Goal: Use online tool/utility: Use online tool/utility

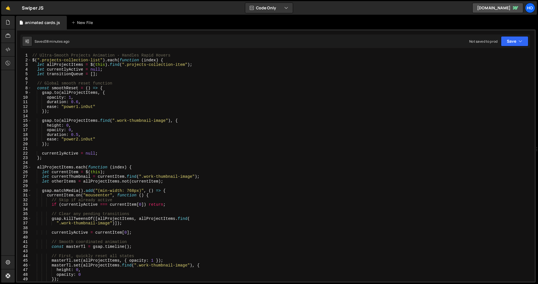
scroll to position [243, 0]
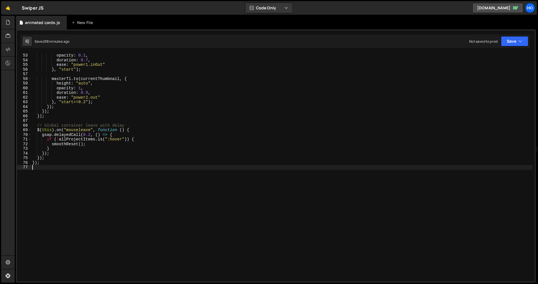
click at [222, 218] on div "opacity : 0.1 , duration : 0.7 , ease : "power1.inOut" } , "start" ) ; masterTl…" at bounding box center [281, 172] width 501 height 238
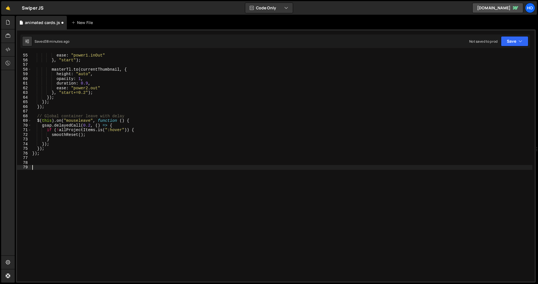
scroll to position [257, 0]
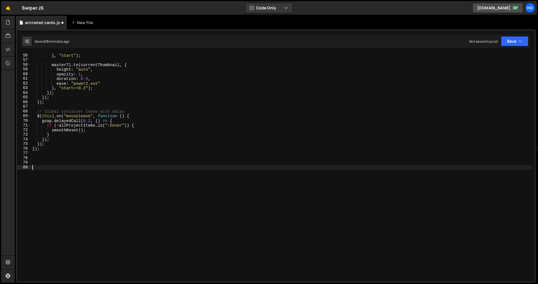
paste textarea "wfIx.emit("Projects interaction");"
type textarea "wfIx.emit("Projects interaction");"
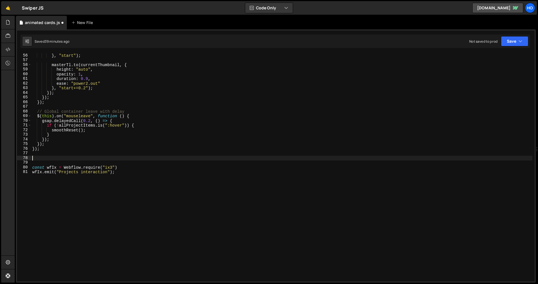
click at [61, 160] on div "} , "start" ) ; masterTl . to ( currentThumbnail , { height : "auto" , opacity …" at bounding box center [281, 172] width 501 height 238
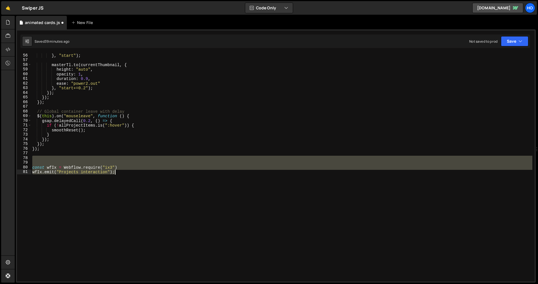
drag, startPoint x: 61, startPoint y: 160, endPoint x: 110, endPoint y: 191, distance: 57.5
click at [110, 191] on div "} , "start" ) ; masterTl . to ( currentThumbnail , { height : "auto" , opacity …" at bounding box center [281, 172] width 501 height 238
type textarea "const wfIx = Webflow.require("ix3") wfIx.emit("Projects interaction");"
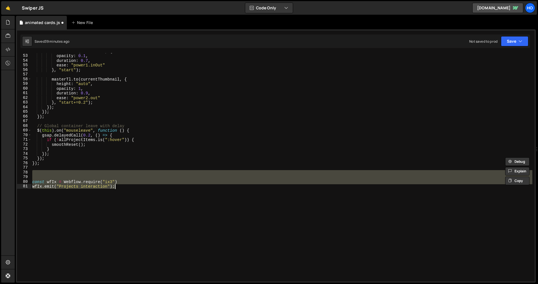
scroll to position [241, 0]
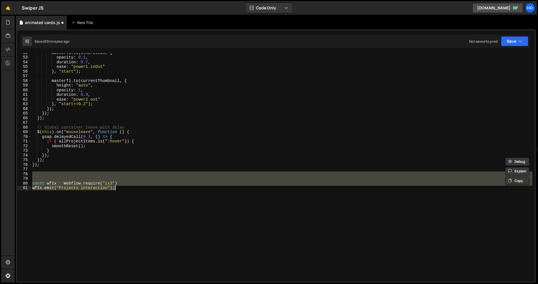
click at [40, 168] on div "masterTl . to ( otherItems , { opacity : 0.1 , duration : 0.7 , ease : "power1.…" at bounding box center [281, 169] width 501 height 238
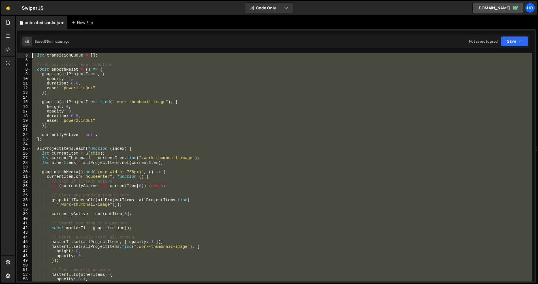
scroll to position [0, 0]
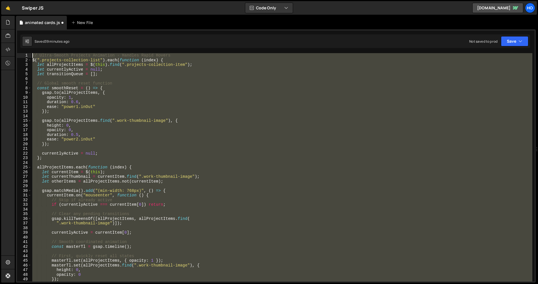
drag, startPoint x: 38, startPoint y: 134, endPoint x: 25, endPoint y: 11, distance: 123.6
click at [25, 11] on div "Hold on a sec... Are you certain you wish to leave this page? Any changes you'v…" at bounding box center [269, 142] width 538 height 284
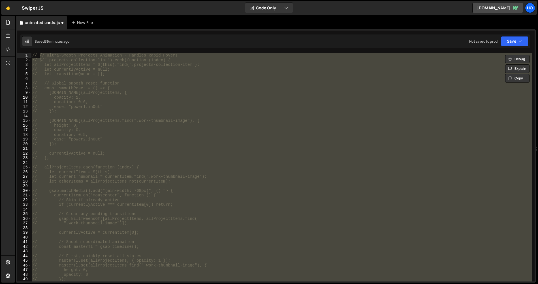
click at [93, 130] on div "// // Ultra-Smooth Projects Animation - Handles Rapid Hovers // $(".projects-co…" at bounding box center [281, 167] width 501 height 229
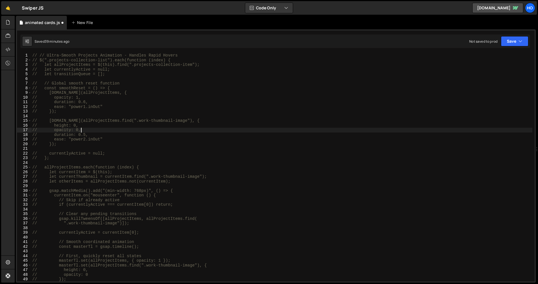
scroll to position [219, 0]
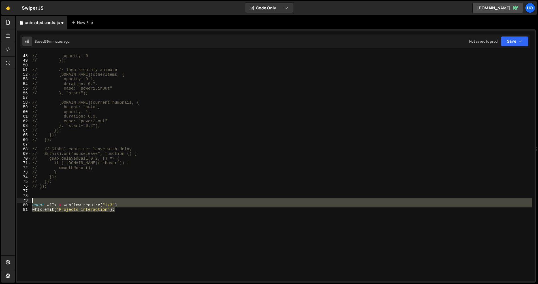
drag, startPoint x: 145, startPoint y: 222, endPoint x: 13, endPoint y: 200, distance: 133.6
click at [13, 200] on div "Hold on a sec... Are you certain you wish to leave this page? Any changes you'v…" at bounding box center [269, 142] width 538 height 284
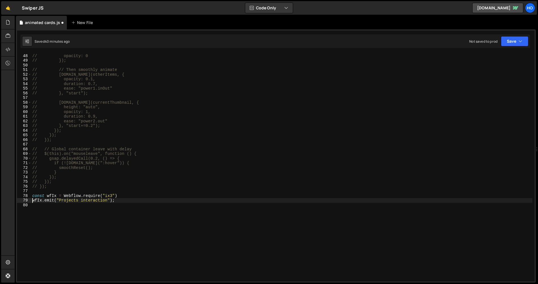
type textarea "wfIx.emit("Projects interaction");"
click at [213, 250] on div "// height: 0, // opacity: 0 // }); // // Then smoothly animate // [DOMAIN_NAME]…" at bounding box center [281, 168] width 501 height 238
click at [133, 200] on div "// height: 0, // opacity: 0 // }); // // Then smoothly animate // [DOMAIN_NAME]…" at bounding box center [281, 168] width 501 height 238
type textarea "wfIx.emit("Projects interaction");"
click at [123, 222] on div "// height: 0, // opacity: 0 // }); // // Then smoothly animate // [DOMAIN_NAME]…" at bounding box center [281, 168] width 501 height 238
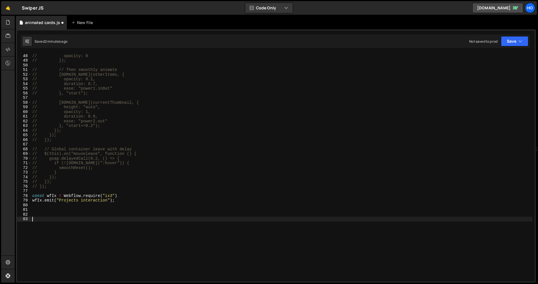
paste textarea "});"
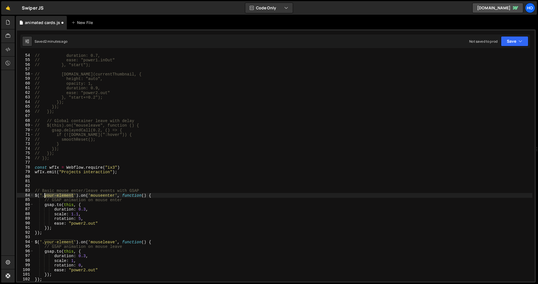
drag, startPoint x: 73, startPoint y: 195, endPoint x: 44, endPoint y: 196, distance: 28.9
click at [44, 196] on div "// duration: 0.7, // ease: "power1.inOut" // }, "start"); // [DOMAIN_NAME](curr…" at bounding box center [283, 172] width 498 height 238
paste textarea "projects_item"
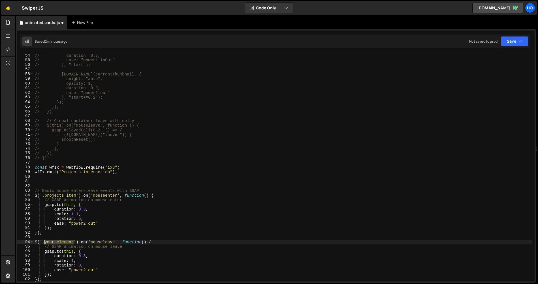
drag, startPoint x: 71, startPoint y: 241, endPoint x: 45, endPoint y: 242, distance: 26.0
click at [45, 242] on div "// duration: 0.7, // ease: "power1.inOut" // }, "start"); // [DOMAIN_NAME](curr…" at bounding box center [283, 172] width 498 height 238
paste textarea "projects_item"
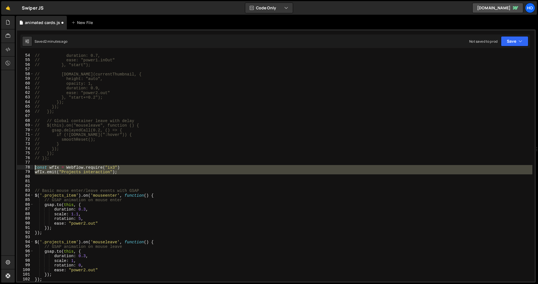
drag, startPoint x: 108, startPoint y: 175, endPoint x: 18, endPoint y: 168, distance: 91.1
click at [18, 168] on div "$('.projects_item').on('mouseleave', function() { 54 55 56 57 58 59 60 61 62 63…" at bounding box center [275, 167] width 517 height 229
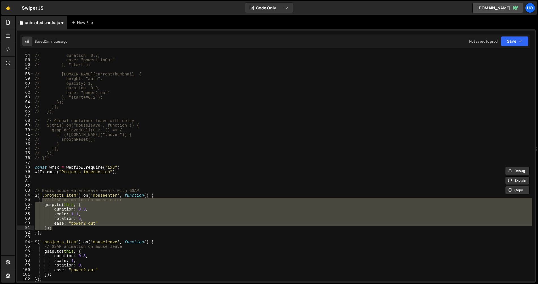
drag, startPoint x: 42, startPoint y: 199, endPoint x: 93, endPoint y: 227, distance: 57.6
click at [93, 227] on div "// duration: 0.7, // ease: "power1.inOut" // }, "start"); // [DOMAIN_NAME](curr…" at bounding box center [283, 172] width 498 height 238
type textarea "ease: "power2.out" });"
paste textarea
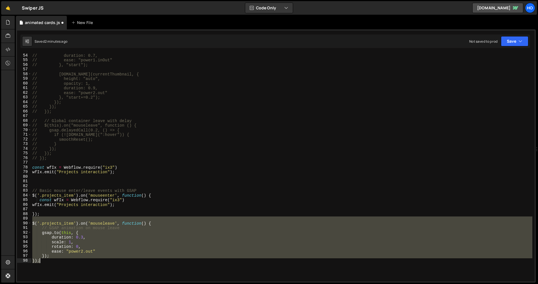
drag, startPoint x: 52, startPoint y: 226, endPoint x: 107, endPoint y: 269, distance: 70.1
click at [107, 269] on div "// duration: 0.7, // ease: "power1.inOut" // }, "start"); // [DOMAIN_NAME](curr…" at bounding box center [281, 172] width 501 height 238
type textarea "}); });"
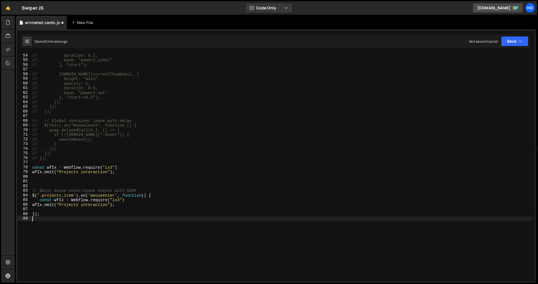
click at [113, 263] on div "// duration: 0.7, // ease: "power1.inOut" // }, "start"); // [DOMAIN_NAME](curr…" at bounding box center [281, 172] width 501 height 238
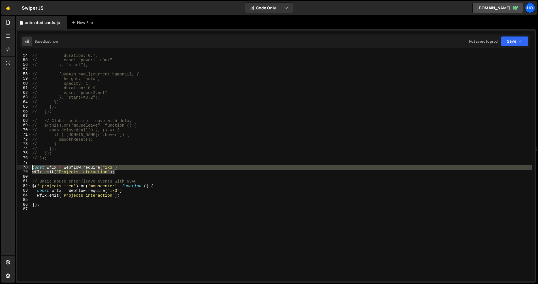
drag, startPoint x: 109, startPoint y: 170, endPoint x: 16, endPoint y: 169, distance: 92.3
click at [16, 169] on div "54 55 56 57 58 59 60 61 62 63 64 65 66 67 68 69 70 71 72 73 74 75 76 77 78 79 8…" at bounding box center [276, 156] width 520 height 254
type textarea "// const wfIx = Webflow.require("ix3") // wfIx.emit("Projects interaction");"
click at [82, 213] on div "// duration: 0.7, // ease: "power1.inOut" // }, "start"); // [DOMAIN_NAME](curr…" at bounding box center [281, 172] width 501 height 238
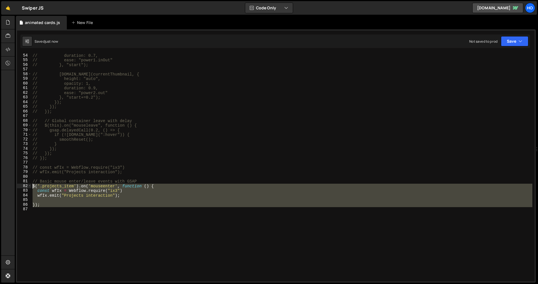
drag, startPoint x: 53, startPoint y: 214, endPoint x: 33, endPoint y: 186, distance: 34.0
click at [33, 186] on div "// duration: 0.7, // ease: "power1.inOut" // }, "start"); // [DOMAIN_NAME](curr…" at bounding box center [281, 172] width 501 height 238
click at [92, 192] on div "// duration: 0.7, // ease: "power1.inOut" // }, "start"); // [DOMAIN_NAME](curr…" at bounding box center [281, 167] width 501 height 229
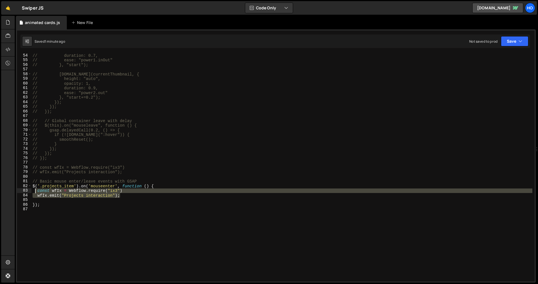
drag, startPoint x: 122, startPoint y: 195, endPoint x: 36, endPoint y: 193, distance: 86.0
click at [36, 193] on div "// duration: 0.7, // ease: "power1.inOut" // }, "start"); // [DOMAIN_NAME](curr…" at bounding box center [281, 172] width 501 height 238
type textarea "const wfIx = Webflow.require("ix3") wfIx.emit("Projects interaction");"
click at [104, 227] on div "// duration: 0.7, // ease: "power1.inOut" // }, "start"); // [DOMAIN_NAME](curr…" at bounding box center [281, 172] width 501 height 238
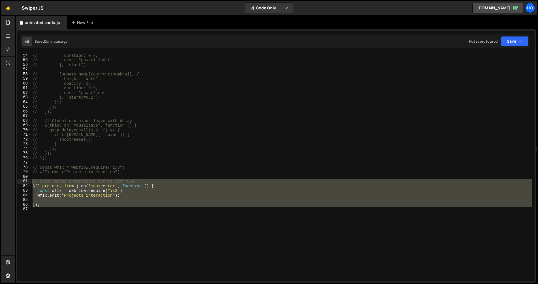
drag, startPoint x: 90, startPoint y: 222, endPoint x: 29, endPoint y: 182, distance: 72.9
click at [29, 182] on div "54 55 56 57 58 59 60 61 62 63 64 65 66 67 68 69 70 71 72 73 74 75 76 77 78 79 8…" at bounding box center [275, 167] width 517 height 229
type textarea "// Basic mouse enter/leave events with GSAP $('.projects_item').on('mouseenter'…"
paste textarea
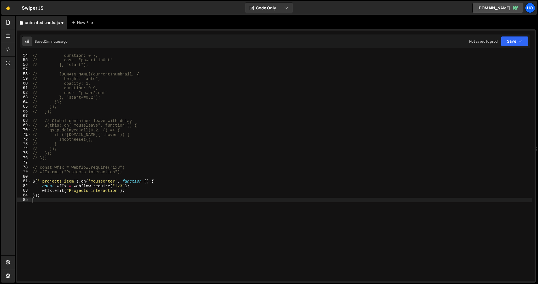
type textarea "});"
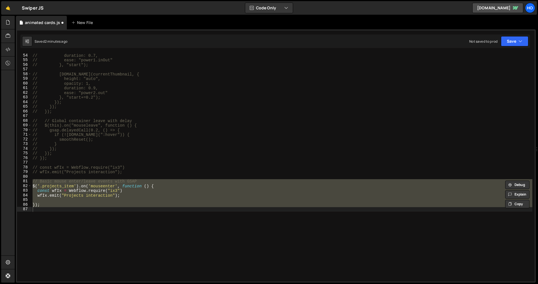
click at [63, 221] on div "// duration: 0.7, // ease: "power1.inOut" // }, "start"); // [DOMAIN_NAME](curr…" at bounding box center [281, 167] width 501 height 229
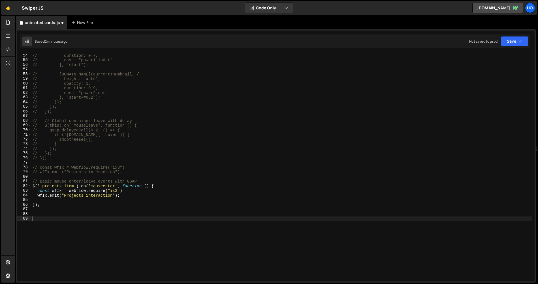
paste textarea "// Basic mouse enter/leave events with GSAP $('.projects_item').on('mouseenter'…"
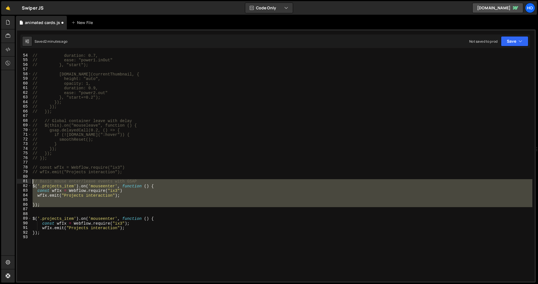
drag, startPoint x: 40, startPoint y: 208, endPoint x: 27, endPoint y: 181, distance: 29.9
click at [27, 181] on div "54 55 56 57 58 59 60 61 62 63 64 65 66 67 68 69 70 71 72 73 74 75 76 77 78 79 8…" at bounding box center [275, 167] width 517 height 229
type textarea "// Basic mouse enter/leave events with GSAP $('.projects_item').on('mouseenter'…"
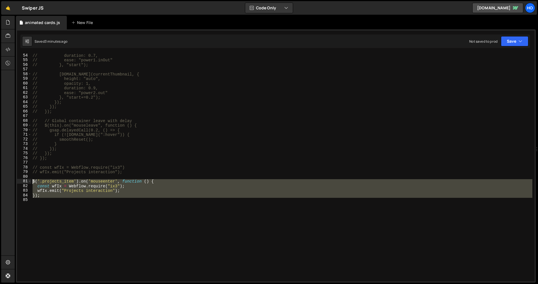
drag, startPoint x: 136, startPoint y: 202, endPoint x: 16, endPoint y: 181, distance: 121.5
click at [16, 181] on div "$('.projects_item').on('mouseenter', function () { 54 55 56 57 58 59 60 61 62 6…" at bounding box center [276, 156] width 520 height 254
paste textarea "}"
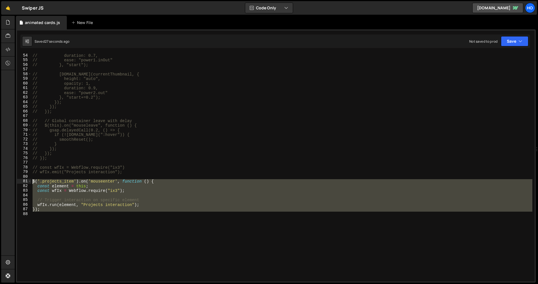
drag, startPoint x: 66, startPoint y: 232, endPoint x: 11, endPoint y: 179, distance: 76.7
click at [11, 179] on div "Hold on a sec... Are you certain you wish to leave this page? Any changes you'v…" at bounding box center [269, 142] width 538 height 284
paste textarea "})"
type textarea "});"
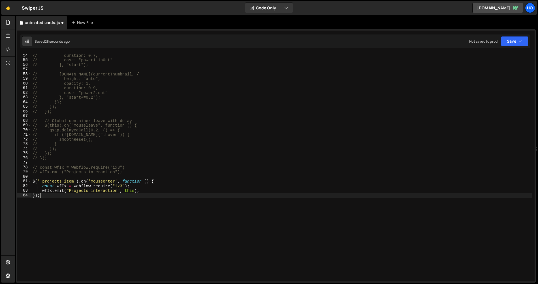
click at [117, 238] on div "// duration: 0.7, // ease: "power1.inOut" // }, "start"); // [DOMAIN_NAME](curr…" at bounding box center [281, 172] width 501 height 238
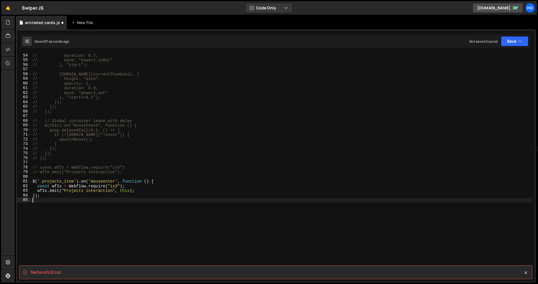
click at [116, 234] on div "// duration: 0.7, // ease: "power1.inOut" // }, "start"); // [DOMAIN_NAME](curr…" at bounding box center [281, 172] width 501 height 238
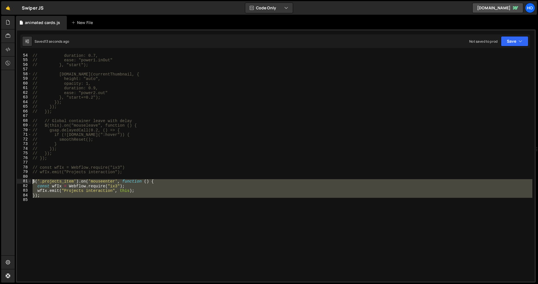
drag, startPoint x: 93, startPoint y: 219, endPoint x: 21, endPoint y: 181, distance: 81.8
click at [21, 181] on div "54 55 56 57 58 59 60 61 62 63 64 65 66 67 68 69 70 71 72 73 74 75 76 77 78 79 8…" at bounding box center [275, 167] width 517 height 229
paste textarea "}"
type textarea "});"
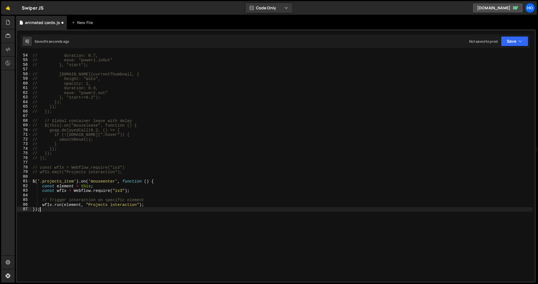
click at [59, 225] on div "// duration: 0.7, // ease: "power1.inOut" // }, "start"); // [DOMAIN_NAME](curr…" at bounding box center [281, 172] width 501 height 238
click at [88, 220] on div "// duration: 0.7, // ease: "power1.inOut" // }, "start"); // [DOMAIN_NAME](curr…" at bounding box center [281, 172] width 501 height 238
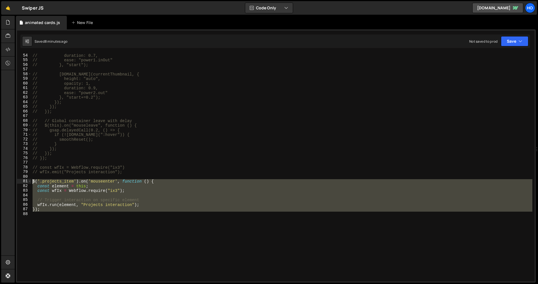
drag, startPoint x: 77, startPoint y: 216, endPoint x: 33, endPoint y: 181, distance: 56.7
click at [33, 181] on div "// duration: 0.7, // ease: "power1.inOut" // }, "start"); // [DOMAIN_NAME](curr…" at bounding box center [281, 172] width 501 height 238
paste textarea "})"
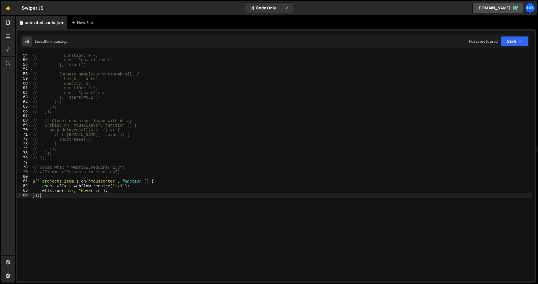
click at [155, 226] on div "// duration: 0.7, // ease: "power1.inOut" // }, "start"); // [DOMAIN_NAME](curr…" at bounding box center [281, 172] width 501 height 238
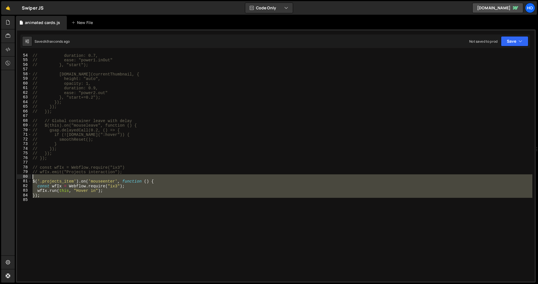
drag, startPoint x: 72, startPoint y: 209, endPoint x: -3, endPoint y: 179, distance: 80.2
click at [0, 179] on html "Projects [GEOGRAPHIC_DATA] Blog Ho Projects Your Teams Account Upgrade Logout" at bounding box center [269, 142] width 538 height 284
paste textarea "});"
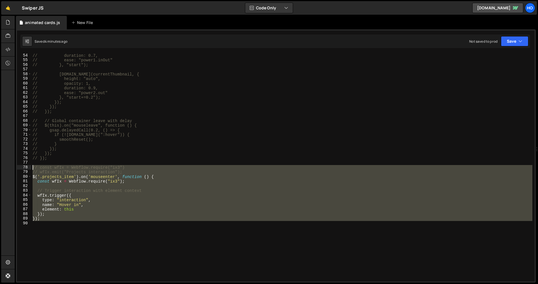
drag, startPoint x: 81, startPoint y: 229, endPoint x: 26, endPoint y: 167, distance: 82.6
click at [26, 167] on div "}); 54 55 56 57 58 59 60 61 62 63 64 65 66 67 68 69 70 71 72 73 74 75 76 77 78 …" at bounding box center [275, 167] width 517 height 229
paste textarea "}"
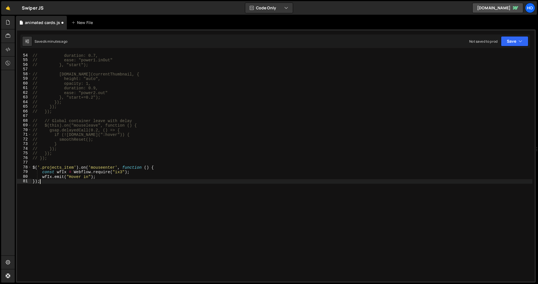
click at [157, 234] on div "// duration: 0.7, // ease: "power1.inOut" // }, "start"); // [DOMAIN_NAME](curr…" at bounding box center [281, 172] width 501 height 238
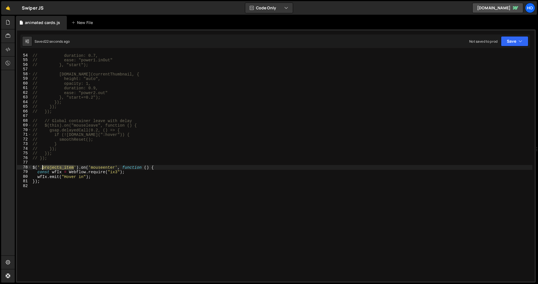
drag, startPoint x: 74, startPoint y: 167, endPoint x: 42, endPoint y: 169, distance: 31.5
click at [42, 169] on div "// duration: 0.7, // ease: "power1.inOut" // }, "start"); // [DOMAIN_NAME](curr…" at bounding box center [281, 172] width 501 height 238
type textarea "$('.projects_item').on('mouseenter', function () {"
paste textarea
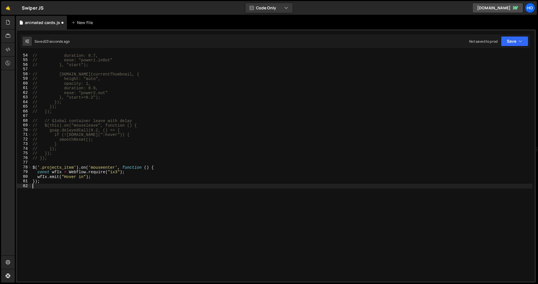
click at [89, 215] on div "// duration: 0.7, // ease: "power1.inOut" // }, "start"); // [DOMAIN_NAME](curr…" at bounding box center [281, 172] width 501 height 238
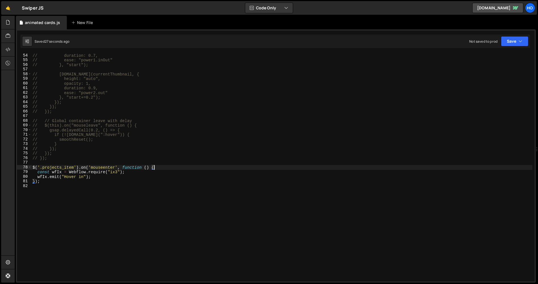
click at [160, 168] on div "// duration: 0.7, // ease: "power1.inOut" // }, "start"); // [DOMAIN_NAME](curr…" at bounding box center [281, 172] width 501 height 238
type textarea "$('.projects_item').on('mouseenter', function () {"
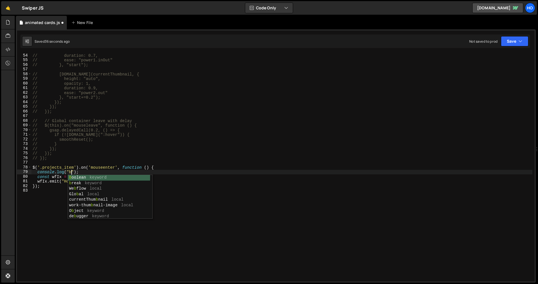
scroll to position [0, 3]
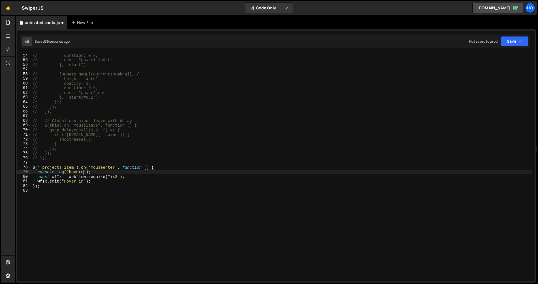
type textarea "console.log("hovered");"
click at [178, 212] on div "// duration: 0.7, // ease: "power1.inOut" // }, "start"); // [DOMAIN_NAME](curr…" at bounding box center [281, 172] width 501 height 238
drag, startPoint x: 74, startPoint y: 168, endPoint x: 43, endPoint y: 168, distance: 31.1
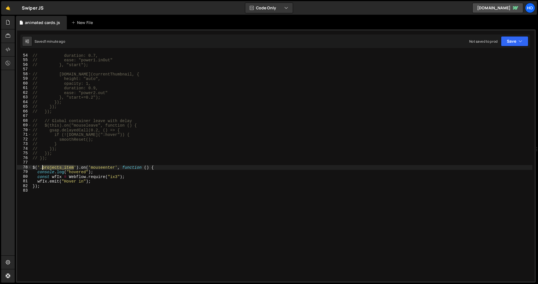
click at [43, 168] on div "// duration: 0.7, // ease: "power1.inOut" // }, "start"); // [DOMAIN_NAME](curr…" at bounding box center [281, 172] width 501 height 238
paste textarea "hover-this"
type textarea "$('.hover-this').on('mouseenter', function () {"
click at [196, 215] on div "// duration: 0.7, // ease: "power1.inOut" // }, "start"); // [DOMAIN_NAME](curr…" at bounding box center [281, 172] width 501 height 238
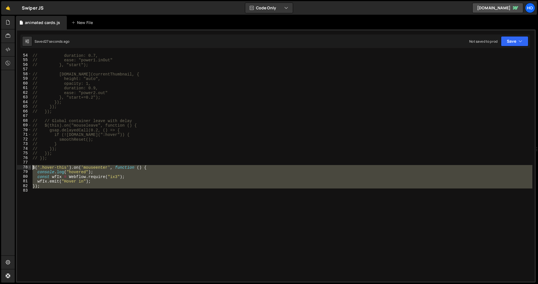
drag, startPoint x: 91, startPoint y: 203, endPoint x: 29, endPoint y: 166, distance: 71.7
click at [29, 166] on div "54 55 56 57 58 59 60 61 62 63 64 65 66 67 68 69 70 71 72 73 74 75 76 77 78 79 8…" at bounding box center [275, 167] width 517 height 229
paste textarea "}"
type textarea "});"
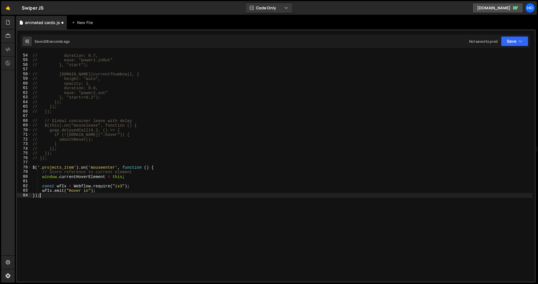
click at [162, 239] on div "// duration: 0.7, // ease: "power1.inOut" // }, "start"); // [DOMAIN_NAME](curr…" at bounding box center [281, 172] width 501 height 238
click at [102, 223] on div "// duration: 0.7, // ease: "power1.inOut" // }, "start"); // [DOMAIN_NAME](curr…" at bounding box center [281, 172] width 501 height 238
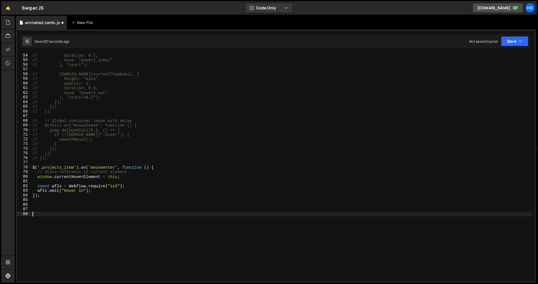
paste textarea "wfIx.emit("Fade out");"
type textarea "wfIx.emit("Fade out");"
click at [74, 207] on div "// duration: 0.7, // ease: "power1.inOut" // }, "start"); // [DOMAIN_NAME](curr…" at bounding box center [281, 172] width 501 height 238
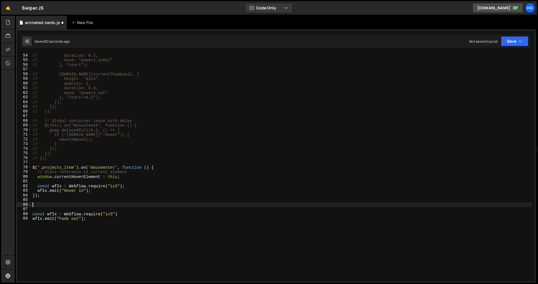
paste textarea "});"
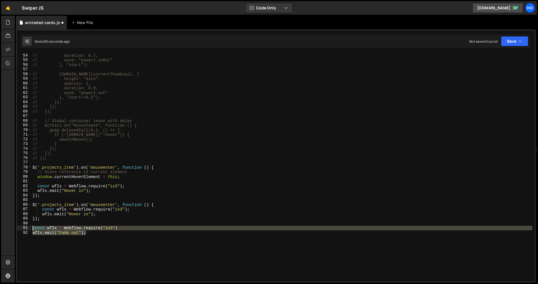
drag, startPoint x: 113, startPoint y: 237, endPoint x: 18, endPoint y: 228, distance: 96.3
click at [18, 228] on div "}); 54 55 56 57 58 59 60 61 62 63 64 65 66 67 68 69 70 71 72 73 74 75 76 77 78 …" at bounding box center [275, 167] width 517 height 229
type textarea "const wfIx = Webflow.require("ix3") wfIx.emit("Fade out");"
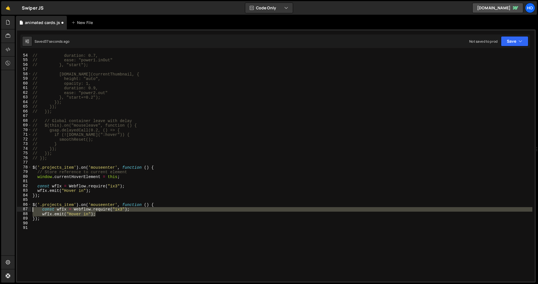
drag, startPoint x: 102, startPoint y: 214, endPoint x: 14, endPoint y: 210, distance: 88.4
click at [14, 210] on div "Hold on a sec... Are you certain you wish to leave this page? Any changes you'v…" at bounding box center [269, 142] width 538 height 284
paste textarea "wfIx.emit("Fade out"
type textarea "wfIx.emit("Fade out");"
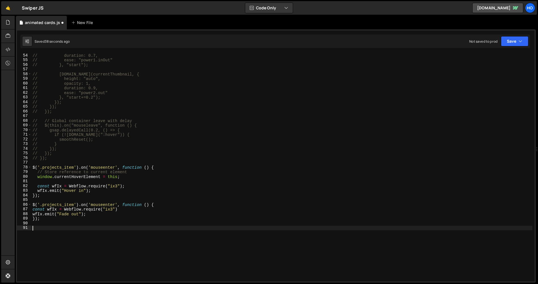
click at [158, 234] on div "// duration: 0.7, // ease: "power1.inOut" // }, "start"); // [DOMAIN_NAME](curr…" at bounding box center [281, 172] width 501 height 238
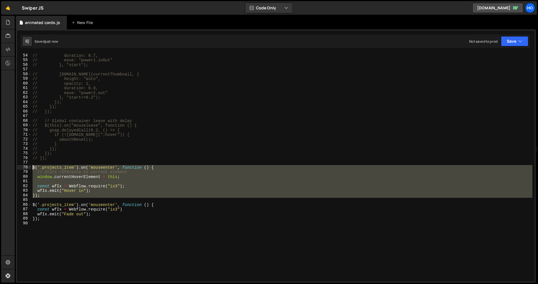
drag, startPoint x: 74, startPoint y: 198, endPoint x: 10, endPoint y: 167, distance: 70.6
click at [10, 167] on div "Hold on a sec... Are you certain you wish to leave this page? Any changes you'v…" at bounding box center [269, 142] width 538 height 284
type textarea "$('.projects_item').on('mouseenter', function () { // Store reference to curren…"
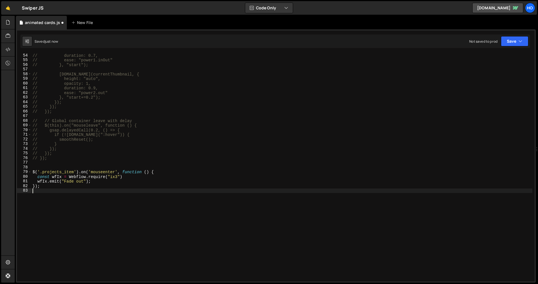
click at [155, 247] on div "// duration: 0.7, // ease: "power1.inOut" // }, "start"); // [DOMAIN_NAME](curr…" at bounding box center [281, 172] width 501 height 238
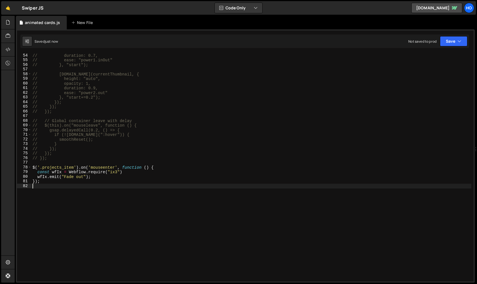
click at [104, 239] on div "// duration: 0.7, // ease: "power1.inOut" // }, "start"); // [DOMAIN_NAME](curr…" at bounding box center [251, 172] width 440 height 238
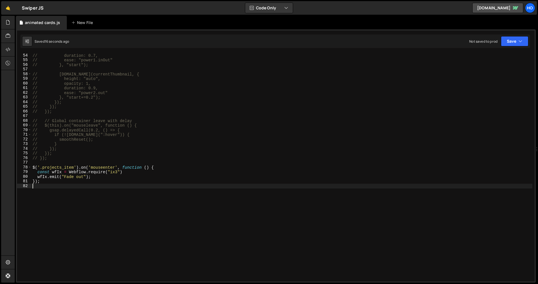
click at [105, 199] on div "// duration: 0.7, // ease: "power1.inOut" // }, "start"); // [DOMAIN_NAME](curr…" at bounding box center [281, 172] width 501 height 238
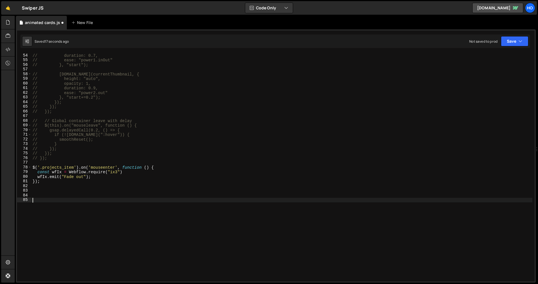
paste textarea "});"
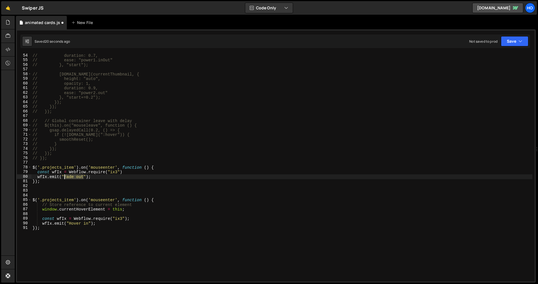
drag, startPoint x: 83, startPoint y: 177, endPoint x: 64, endPoint y: 178, distance: 19.5
click at [64, 178] on div "// duration: 0.7, // ease: "power1.inOut" // }, "start"); // [DOMAIN_NAME](curr…" at bounding box center [281, 172] width 501 height 238
drag, startPoint x: 89, startPoint y: 222, endPoint x: 69, endPoint y: 224, distance: 19.7
click at [69, 224] on div "// duration: 0.7, // ease: "power1.inOut" // }, "start"); // [DOMAIN_NAME](curr…" at bounding box center [281, 172] width 501 height 238
paste textarea "Fade out"
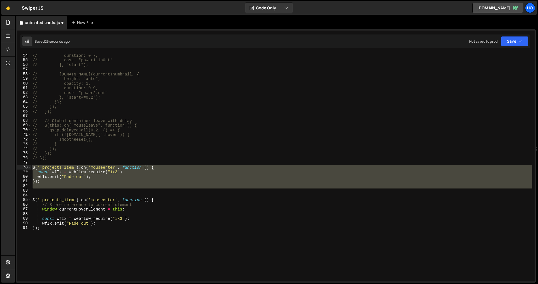
drag, startPoint x: 137, startPoint y: 189, endPoint x: -3, endPoint y: 166, distance: 141.5
click at [0, 166] on html "Projects [GEOGRAPHIC_DATA] Blog Ho Projects Your Teams Account Upgrade Logout" at bounding box center [269, 142] width 538 height 284
type textarea "$('.projects_item').on('mouseenter', function () { const wfIx = Webflow.require…"
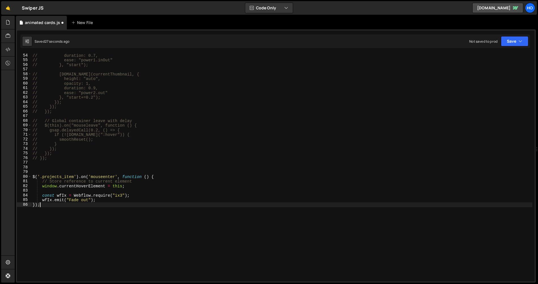
click at [79, 230] on div "// duration: 0.7, // ease: "power1.inOut" // }, "start"); // [DOMAIN_NAME](curr…" at bounding box center [281, 172] width 501 height 238
type textarea "});"
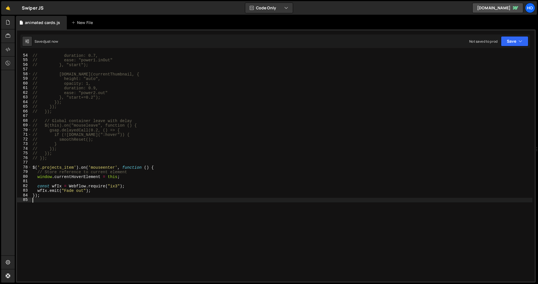
click at [88, 239] on div "// duration: 0.7, // ease: "power1.inOut" // }, "start"); // [DOMAIN_NAME](curr…" at bounding box center [281, 172] width 501 height 238
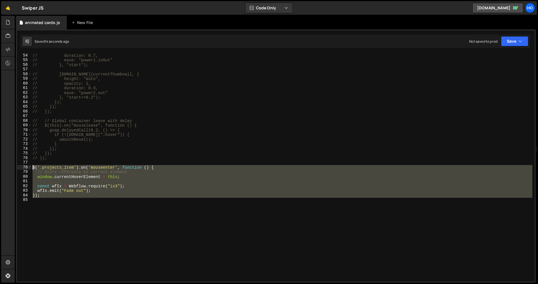
drag, startPoint x: 67, startPoint y: 210, endPoint x: 21, endPoint y: 165, distance: 64.0
click at [21, 165] on div "54 55 56 57 58 59 60 61 62 63 64 65 66 67 68 69 70 71 72 73 74 75 76 77 78 79 8…" at bounding box center [275, 167] width 517 height 229
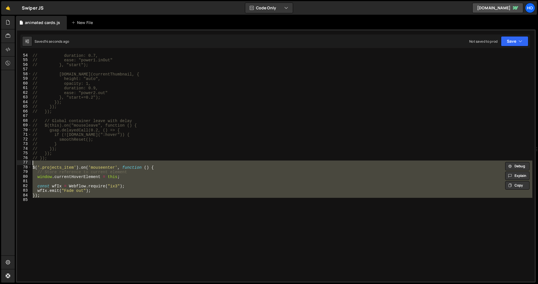
paste textarea "});"
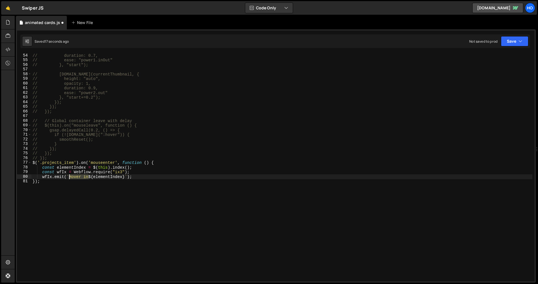
drag, startPoint x: 89, startPoint y: 179, endPoint x: 69, endPoint y: 178, distance: 19.3
click at [69, 178] on div "// duration: 0.7, // ease: "power1.inOut" // }, "start"); // [DOMAIN_NAME](curr…" at bounding box center [281, 172] width 501 height 238
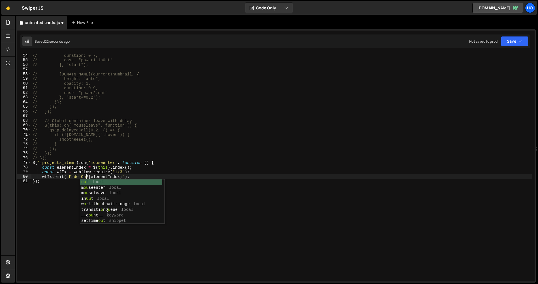
scroll to position [0, 4]
type textarea "wfIx.emit(`Fade Out ${elementIndex}`);"
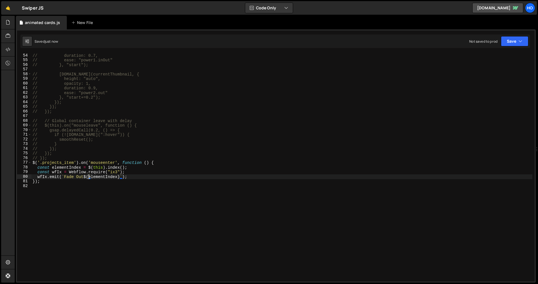
drag, startPoint x: 108, startPoint y: 230, endPoint x: 107, endPoint y: 278, distance: 48.1
click at [108, 230] on div "// duration: 0.7, // ease: "power1.inOut" // }, "start"); // [DOMAIN_NAME](curr…" at bounding box center [281, 172] width 501 height 238
drag, startPoint x: 78, startPoint y: 176, endPoint x: 80, endPoint y: 192, distance: 15.7
click at [78, 176] on div "// duration: 0.7, // ease: "power1.inOut" // }, "start"); // [DOMAIN_NAME](curr…" at bounding box center [281, 172] width 501 height 238
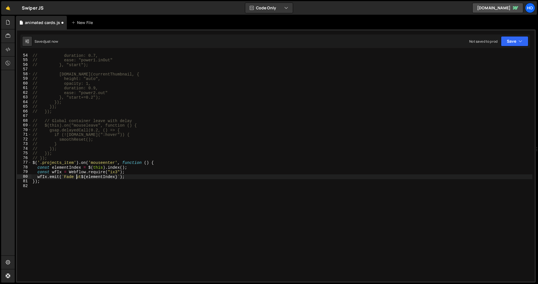
type textarea "wfIx.emit(`Fade out ${elementIndex}`);"
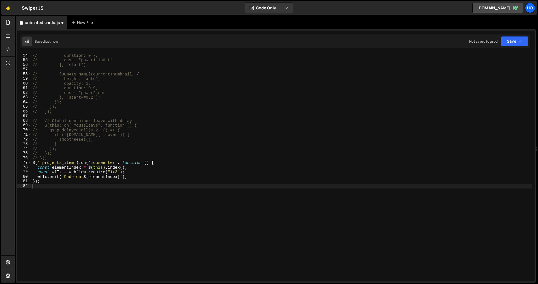
click at [322, 189] on div "// duration: 0.7, // ease: "power1.inOut" // }, "start"); // [DOMAIN_NAME](curr…" at bounding box center [281, 172] width 501 height 238
drag, startPoint x: 129, startPoint y: 218, endPoint x: 104, endPoint y: 211, distance: 26.1
click at [127, 218] on div "// duration: 0.7, // ease: "power1.inOut" // }, "start"); // [DOMAIN_NAME](curr…" at bounding box center [281, 172] width 501 height 238
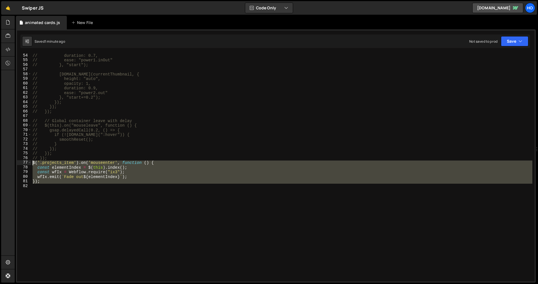
drag, startPoint x: 75, startPoint y: 198, endPoint x: 23, endPoint y: 162, distance: 63.1
click at [23, 162] on div "54 55 56 57 58 59 60 61 62 63 64 65 66 67 68 69 70 71 72 73 74 75 76 77 78 79 8…" at bounding box center [275, 167] width 517 height 229
paste textarea "}"
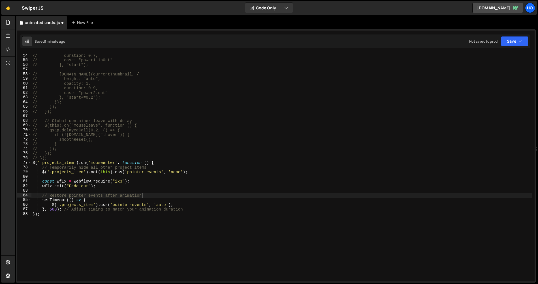
click at [289, 194] on div "// duration: 0.7, // ease: "power1.inOut" // }, "start"); // [DOMAIN_NAME](curr…" at bounding box center [281, 172] width 501 height 238
type textarea "// Restore pointer events after animation"
